Goal: Information Seeking & Learning: Check status

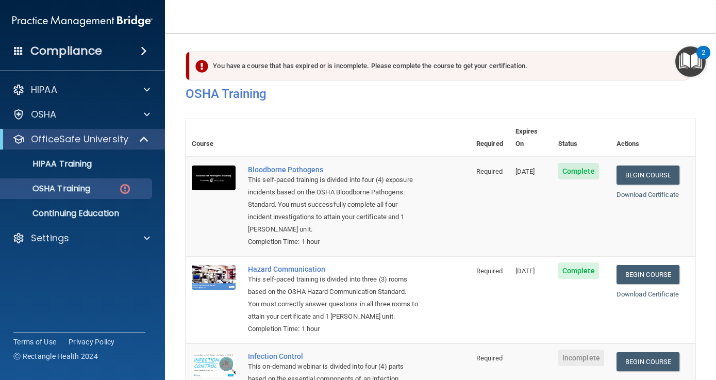
scroll to position [179, 0]
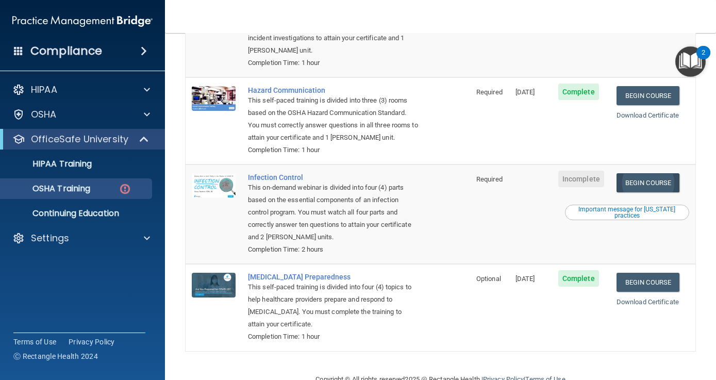
click at [676, 173] on link "Begin Course" at bounding box center [647, 182] width 63 height 19
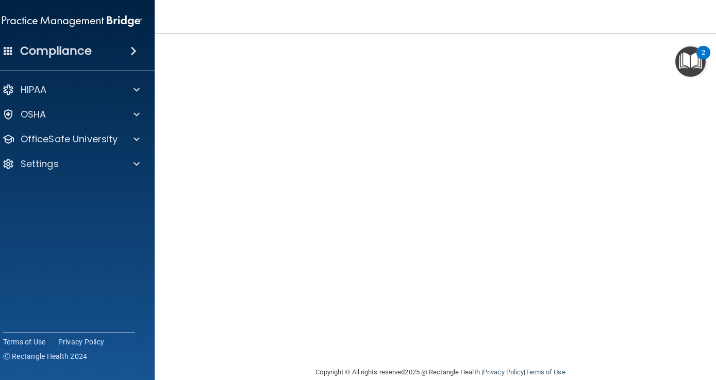
scroll to position [50, 0]
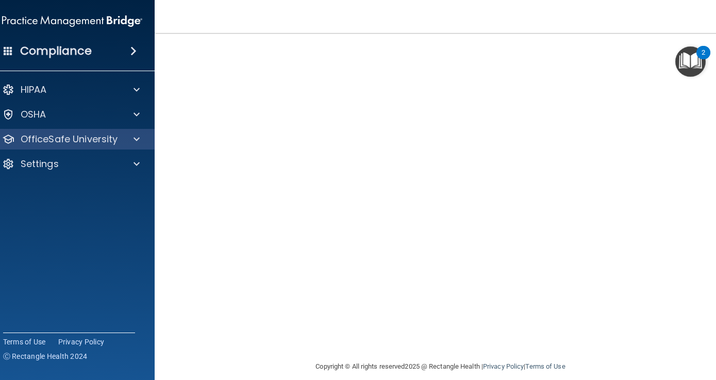
click at [124, 144] on div at bounding box center [135, 139] width 26 height 12
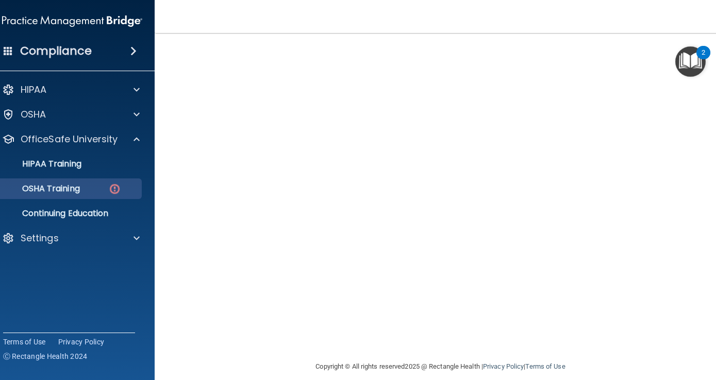
click at [116, 186] on img at bounding box center [114, 188] width 13 height 13
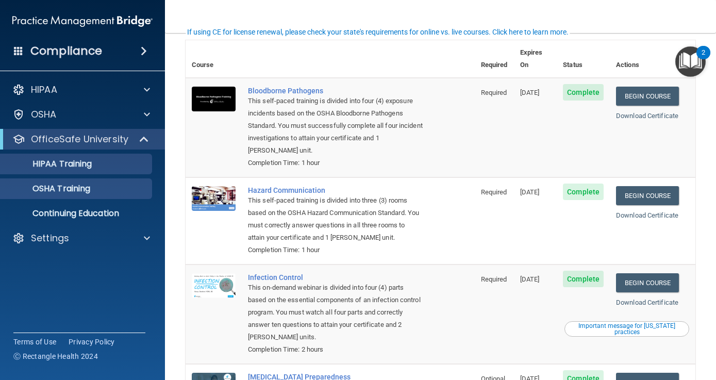
click at [112, 163] on div "HIPAA Training" at bounding box center [77, 164] width 141 height 10
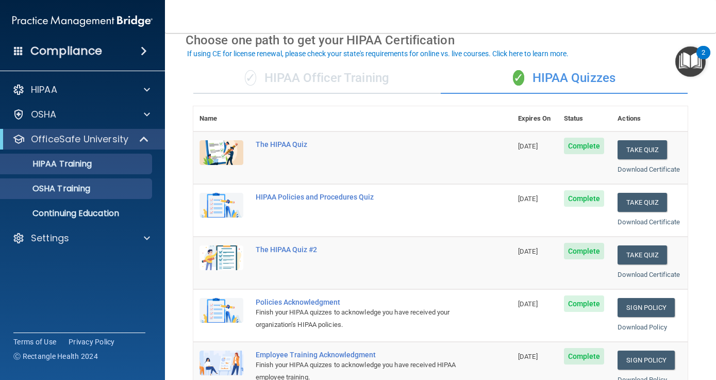
click at [90, 187] on p "OSHA Training" at bounding box center [48, 188] width 83 height 10
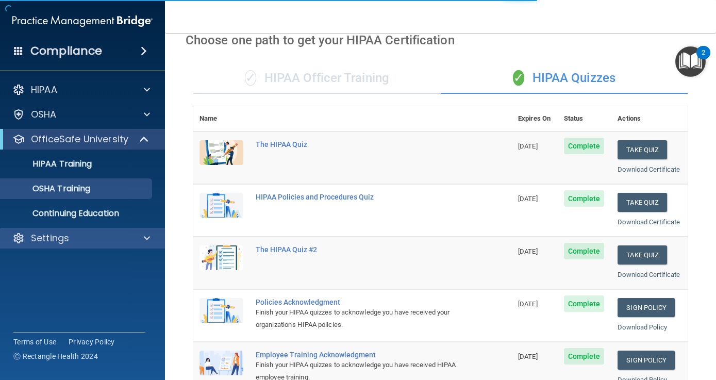
click at [97, 236] on div "Settings" at bounding box center [69, 238] width 128 height 12
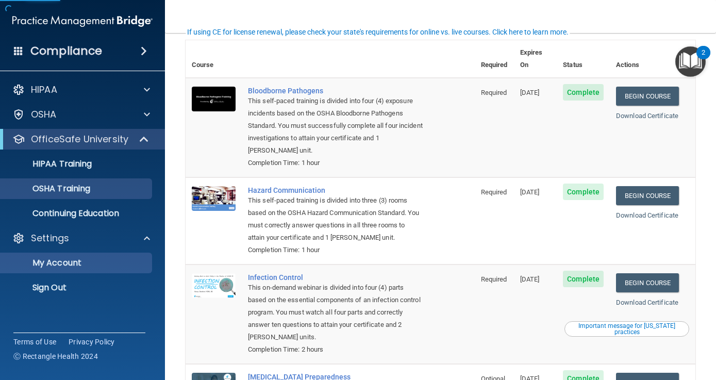
click at [75, 265] on p "My Account" at bounding box center [77, 263] width 141 height 10
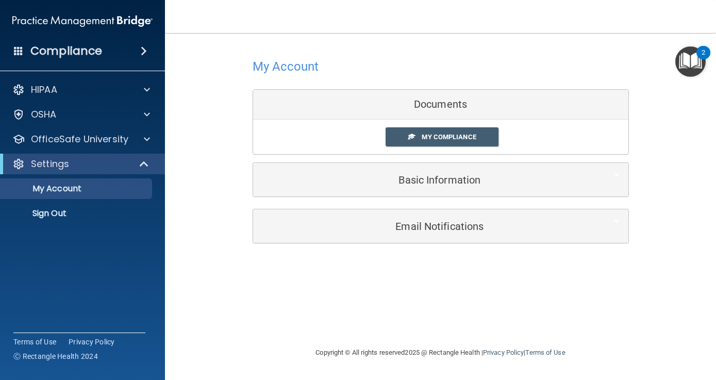
click at [441, 108] on div "Documents" at bounding box center [440, 105] width 375 height 30
click at [432, 138] on span "My Compliance" at bounding box center [449, 137] width 54 height 8
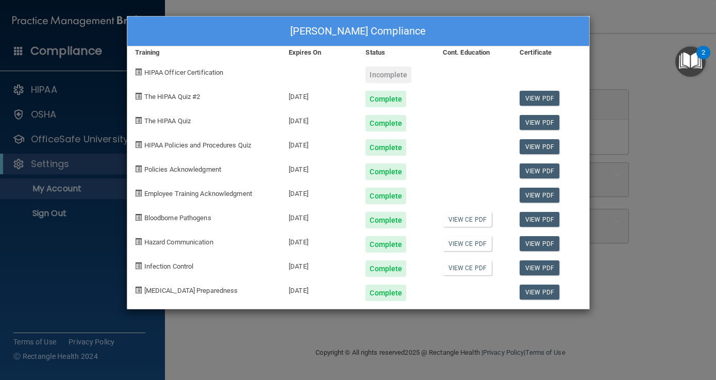
click at [576, 171] on div "View PDF" at bounding box center [550, 168] width 77 height 24
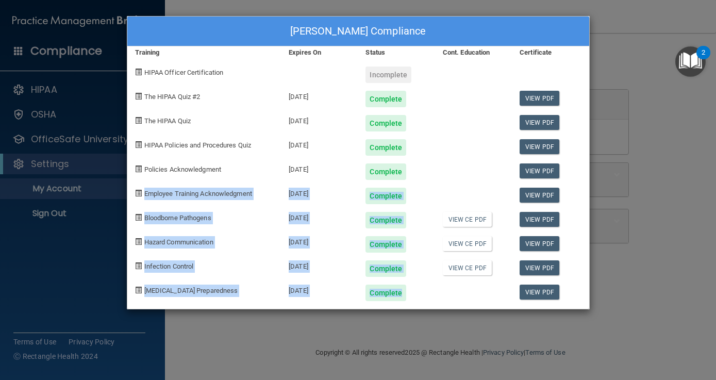
drag, startPoint x: 576, startPoint y: 171, endPoint x: 574, endPoint y: 328, distance: 156.7
click at [574, 328] on div "Jessica Ledonne's Compliance Training Expires On Status Cont. Education Certifi…" at bounding box center [358, 190] width 716 height 380
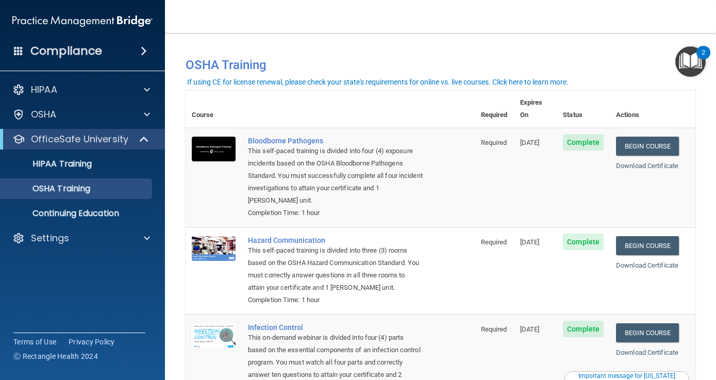
click at [704, 352] on main "You have a course that has expired or is incomplete. Please complete the course…" at bounding box center [440, 206] width 551 height 347
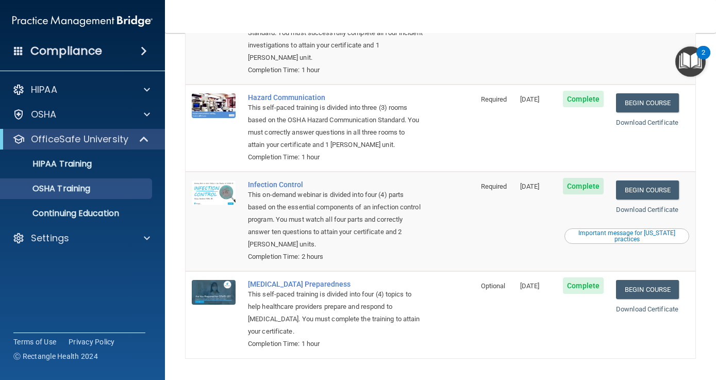
scroll to position [138, 0]
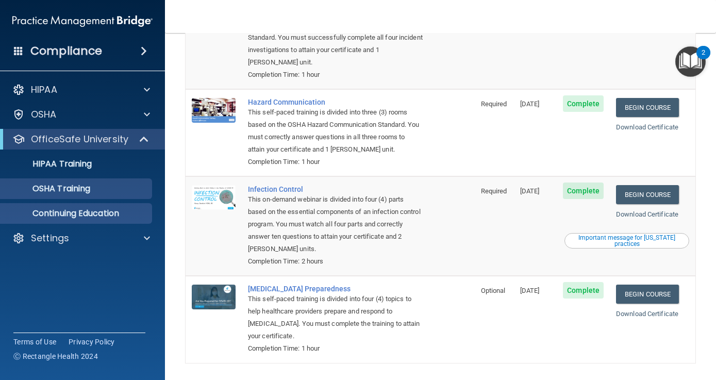
click at [72, 220] on link "Continuing Education" at bounding box center [71, 213] width 162 height 21
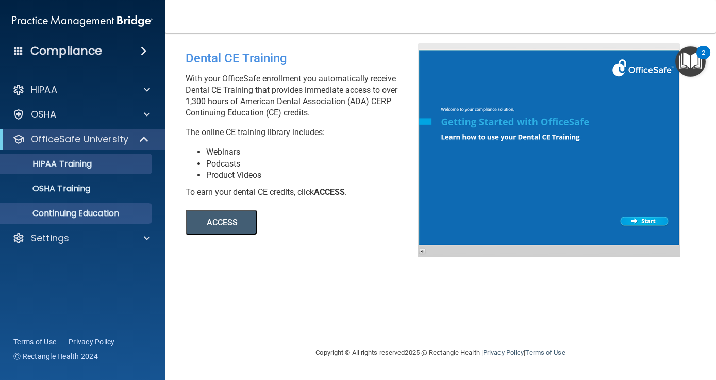
click at [69, 163] on p "HIPAA Training" at bounding box center [49, 164] width 85 height 10
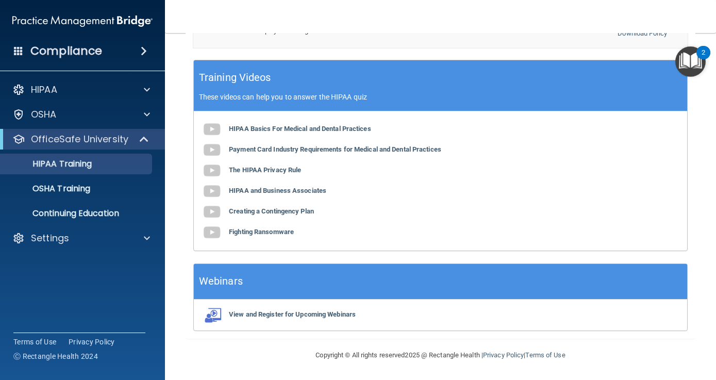
scroll to position [389, 0]
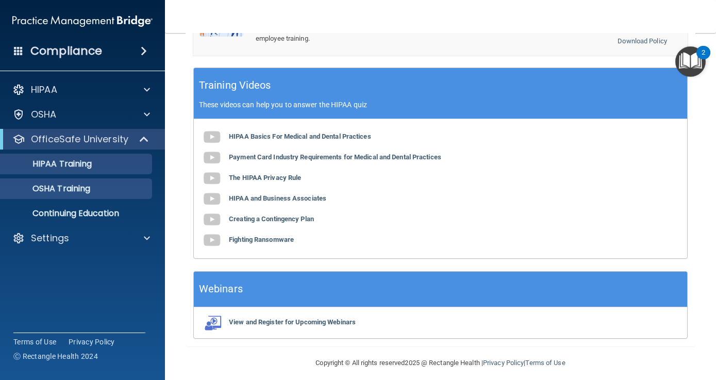
click at [60, 190] on p "OSHA Training" at bounding box center [48, 188] width 83 height 10
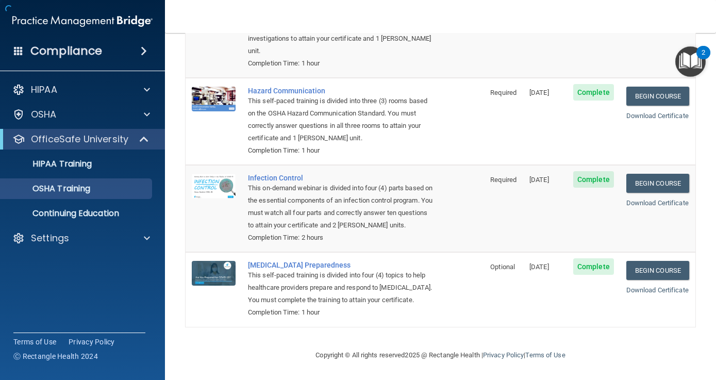
scroll to position [138, 0]
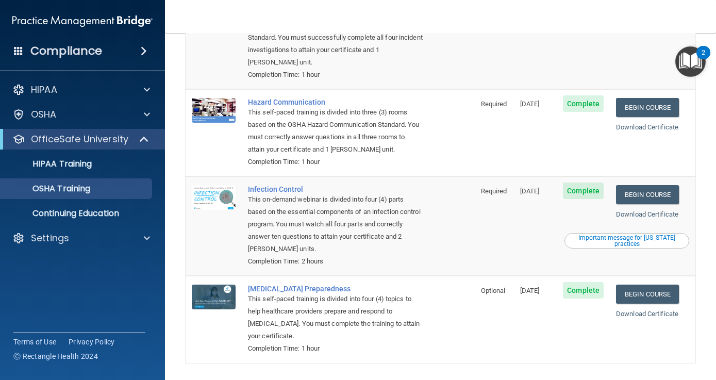
click at [138, 56] on div "Compliance" at bounding box center [82, 51] width 165 height 23
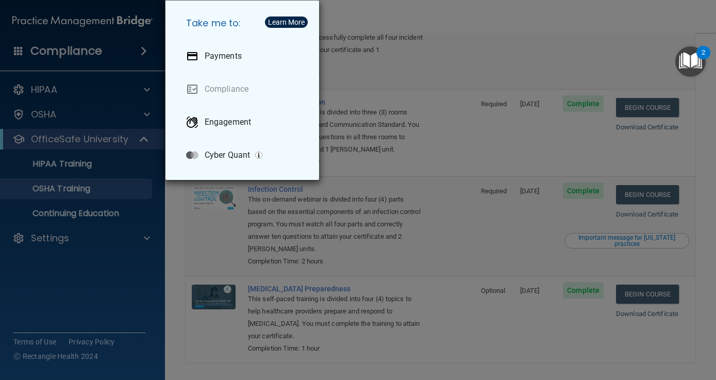
click at [101, 49] on div "Take me to: Payments Compliance Engagement Cyber Quant" at bounding box center [358, 190] width 716 height 380
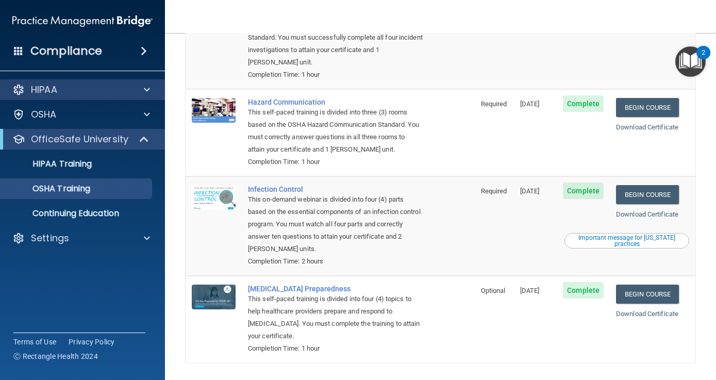
click at [66, 95] on div "HIPAA" at bounding box center [69, 89] width 128 height 12
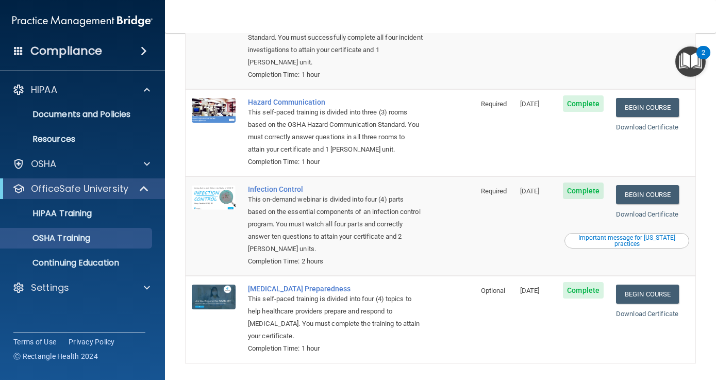
click at [130, 22] on img at bounding box center [82, 21] width 140 height 21
click at [122, 115] on p "Documents and Policies" at bounding box center [77, 114] width 141 height 10
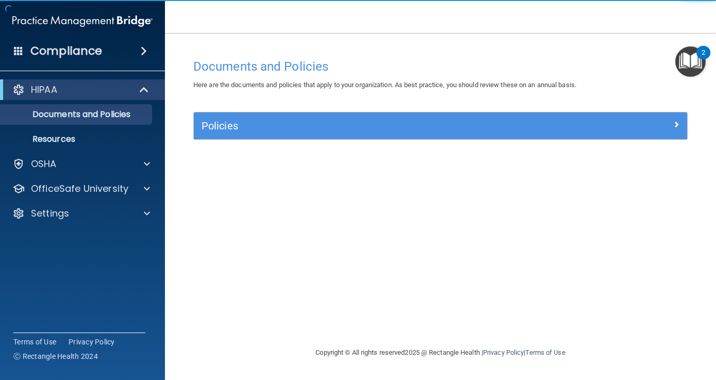
click at [328, 131] on div "Policies" at bounding box center [379, 126] width 370 height 16
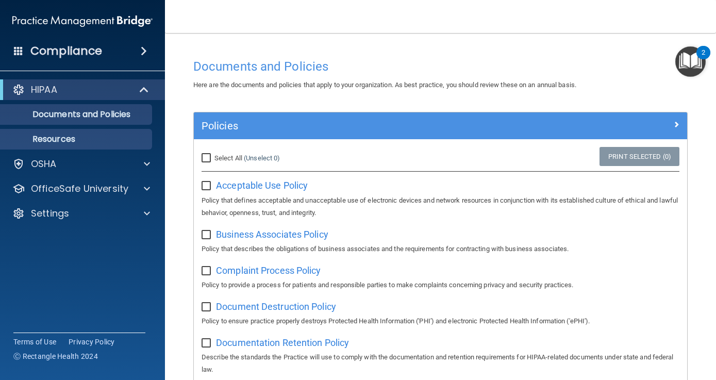
click at [60, 137] on p "Resources" at bounding box center [77, 139] width 141 height 10
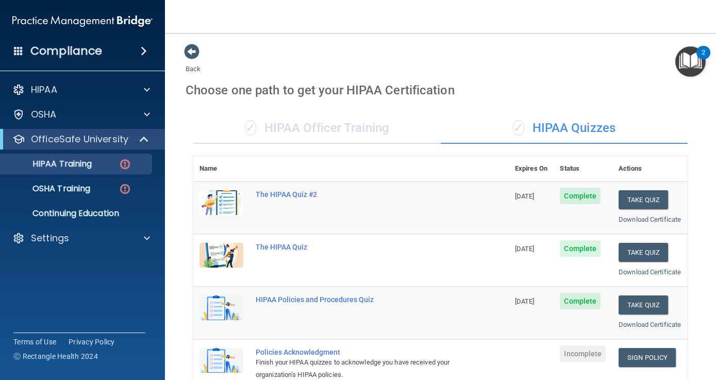
scroll to position [200, 0]
